Goal: Check status: Check status

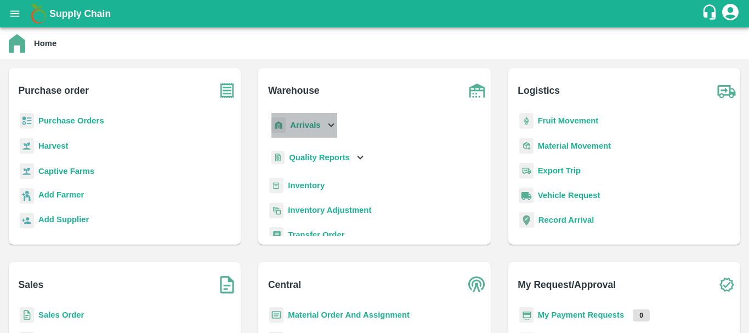
click at [297, 127] on b "Arrivals" at bounding box center [305, 125] width 30 height 9
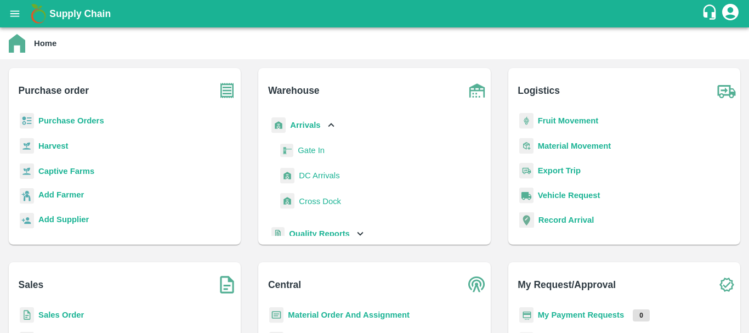
click at [307, 179] on span "DC Arrivals" at bounding box center [319, 176] width 41 height 12
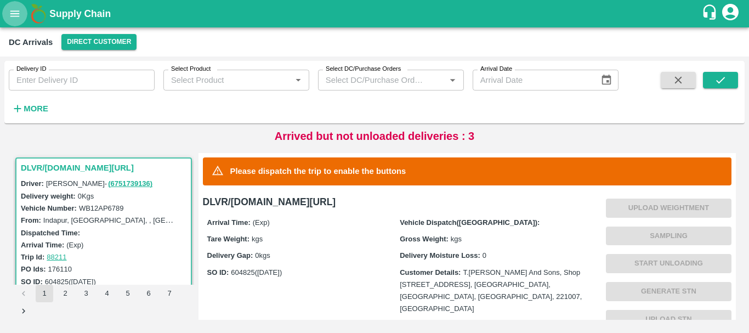
click at [12, 14] on icon "open drawer" at bounding box center [15, 14] width 12 height 12
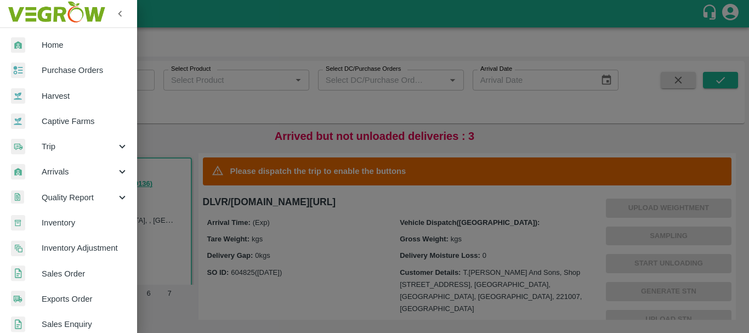
scroll to position [35, 0]
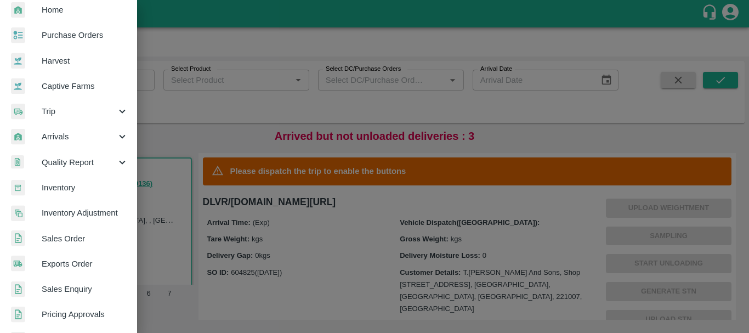
click at [66, 239] on span "Sales Order" at bounding box center [85, 239] width 87 height 12
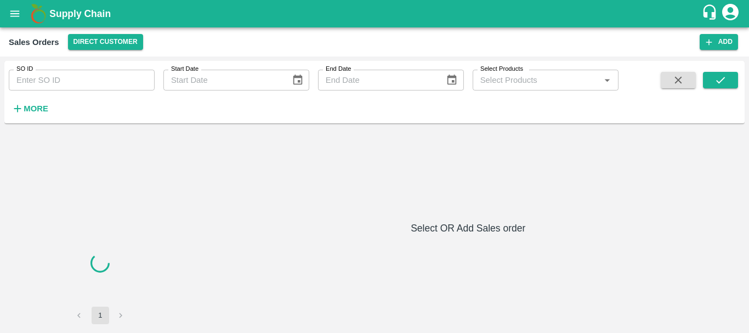
click at [101, 75] on input "SO ID" at bounding box center [82, 80] width 146 height 21
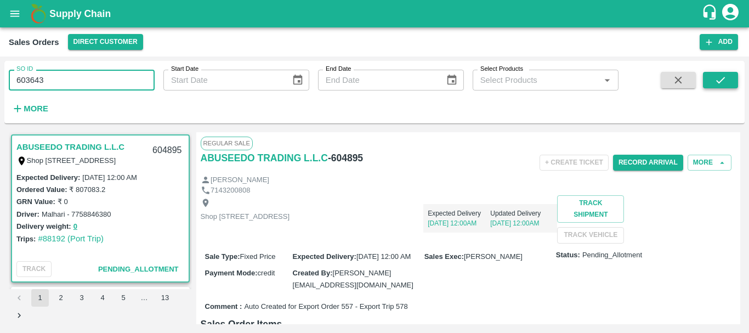
type input "603643"
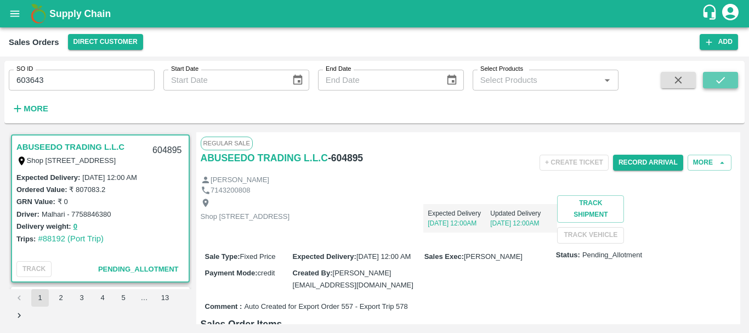
click at [706, 78] on button "submit" at bounding box center [720, 80] width 35 height 16
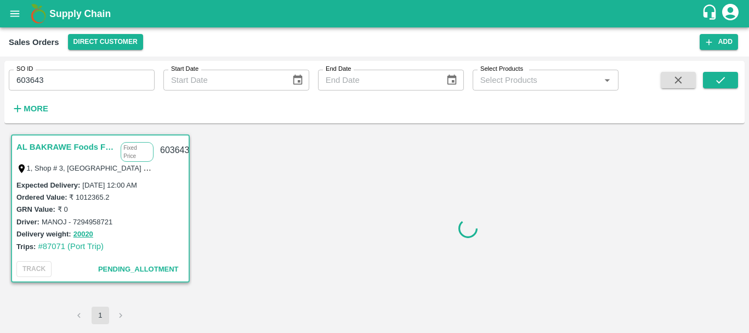
click at [46, 145] on link "AL BAKRAWE Foods FZE" at bounding box center [65, 147] width 99 height 14
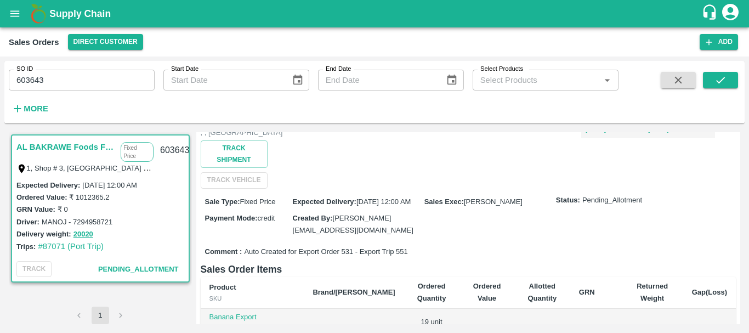
scroll to position [95, 0]
